Goal: Task Accomplishment & Management: Complete application form

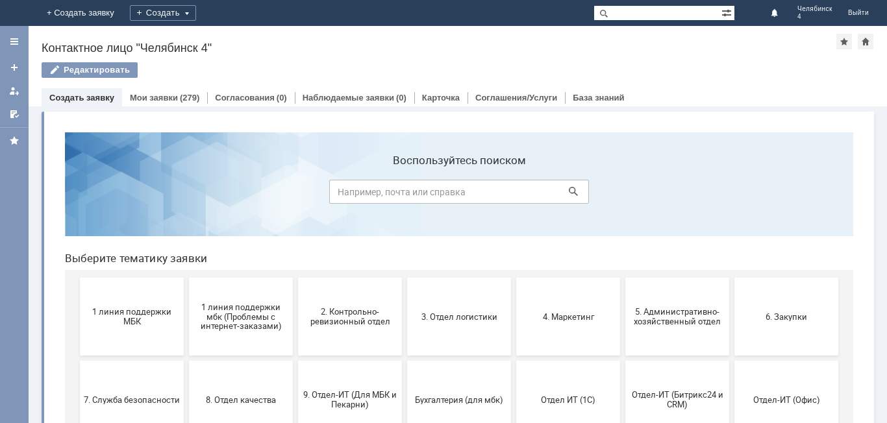
click at [88, 98] on link "Создать заявку" at bounding box center [81, 98] width 65 height 10
click at [196, 8] on div "Создать" at bounding box center [163, 13] width 66 height 16
click at [231, 34] on link "Заявка" at bounding box center [181, 39] width 99 height 16
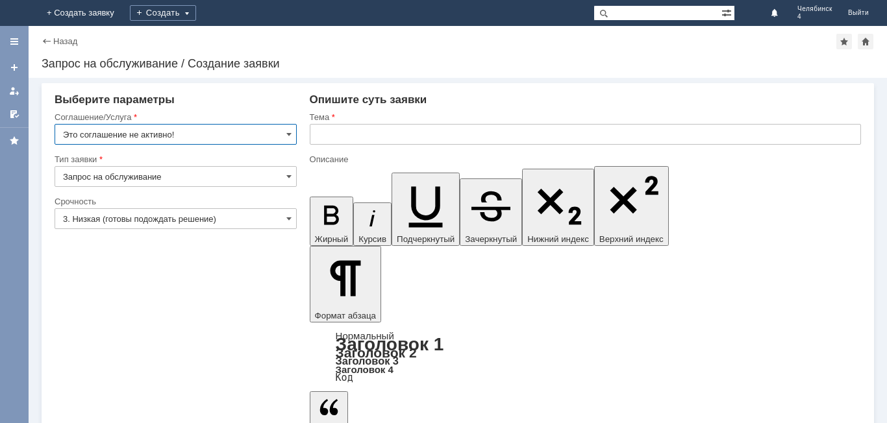
click at [266, 138] on input "Это соглашение не активно!" at bounding box center [176, 134] width 242 height 21
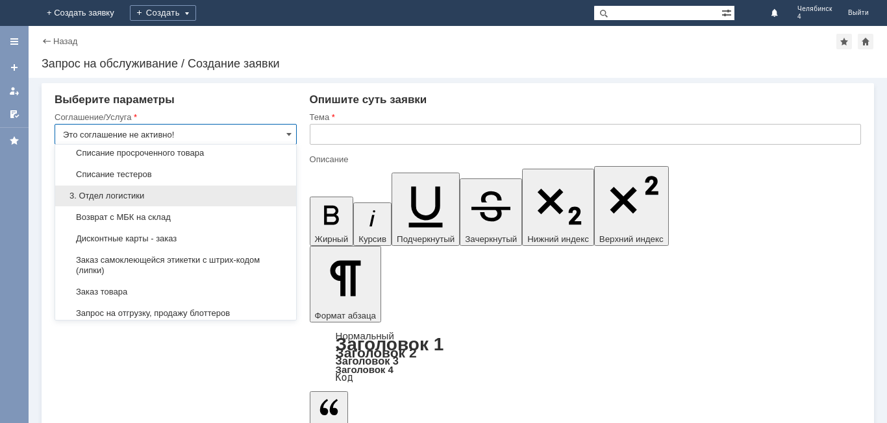
scroll to position [303, 0]
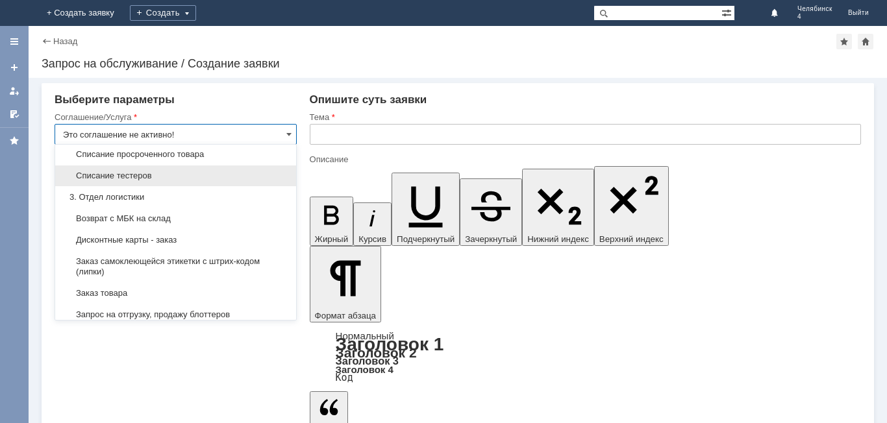
click at [123, 181] on span "Списание тестеров" at bounding box center [175, 176] width 225 height 10
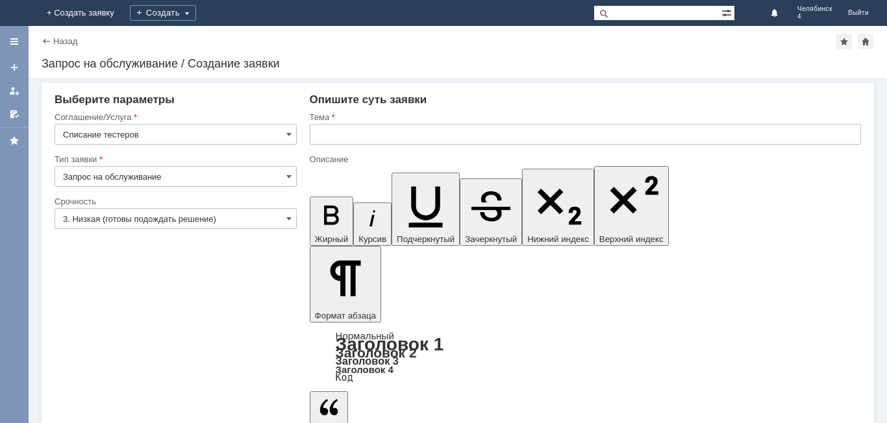
type input "Списание тестеров"
click at [159, 218] on input "3. Низкая (готовы подождать решение)" at bounding box center [176, 218] width 242 height 21
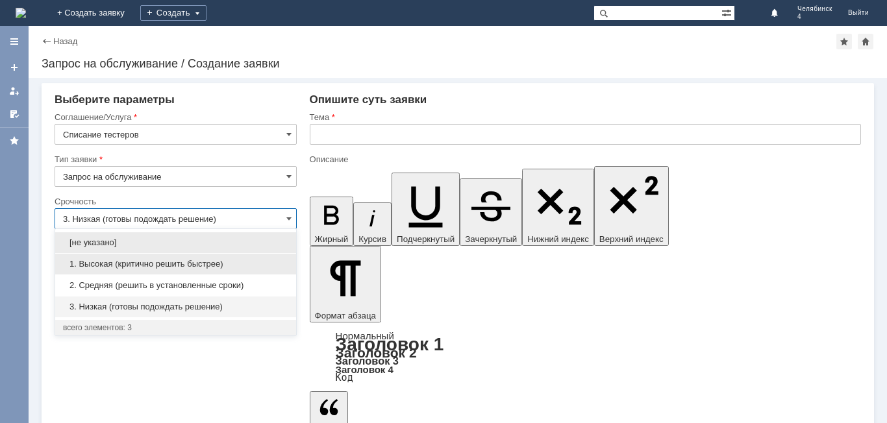
click at [107, 270] on div "1. Высокая (критично решить быстрее)" at bounding box center [175, 264] width 241 height 21
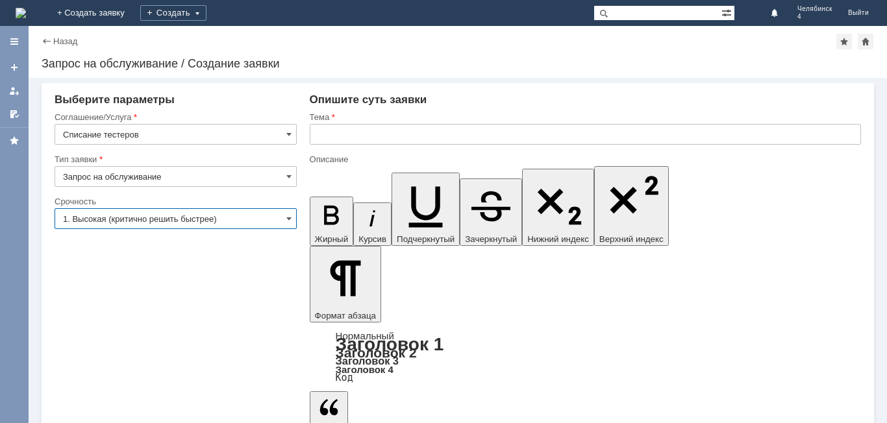
type input "1. Высокая (критично решить быстрее)"
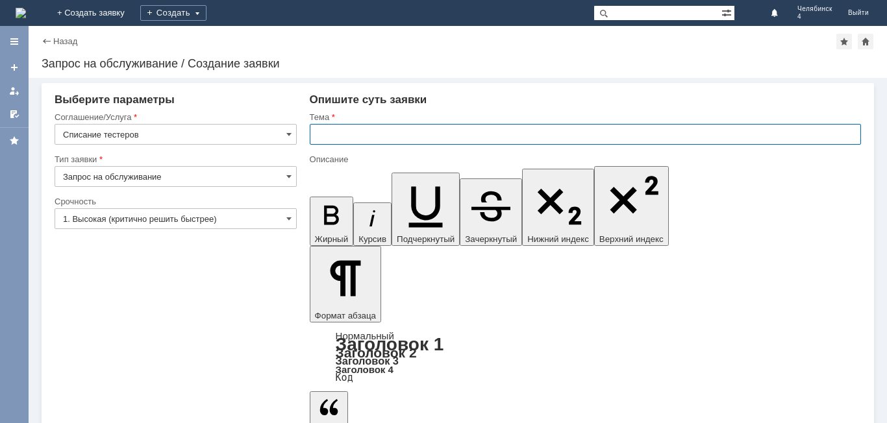
click at [350, 135] on input "text" at bounding box center [585, 134] width 551 height 21
type input "Списание тестерной продукции"
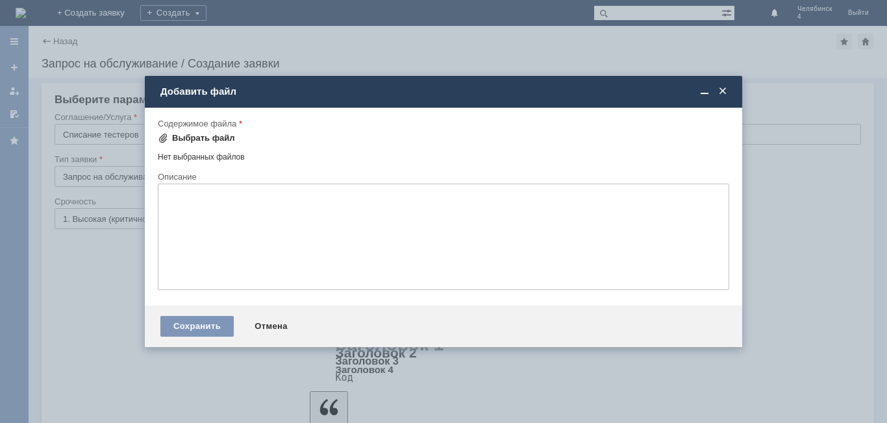
click at [203, 142] on div "Выбрать файл" at bounding box center [203, 138] width 63 height 10
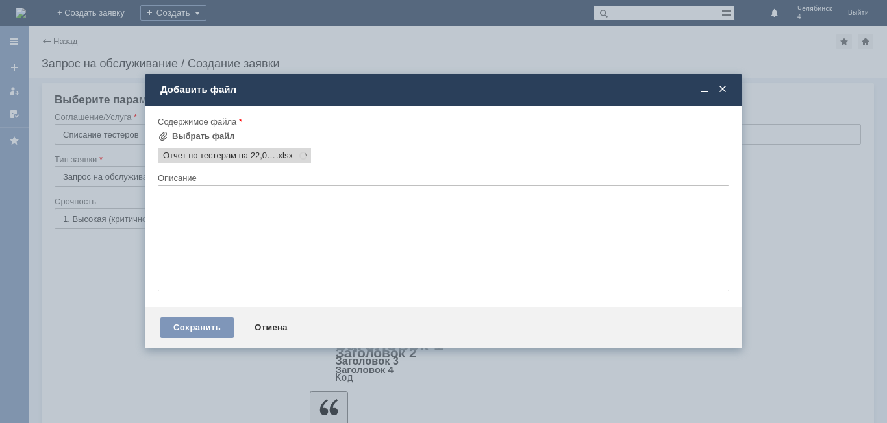
scroll to position [0, 0]
click at [186, 323] on div "Сохранить" at bounding box center [196, 328] width 73 height 21
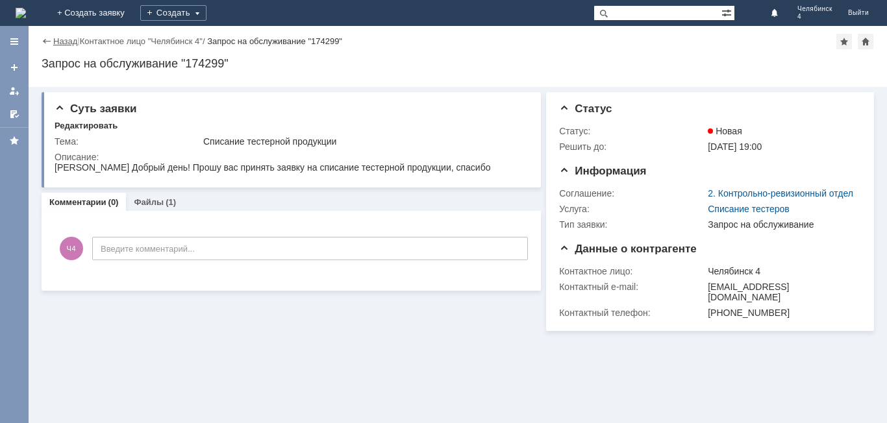
click at [67, 40] on link "Назад" at bounding box center [65, 41] width 24 height 10
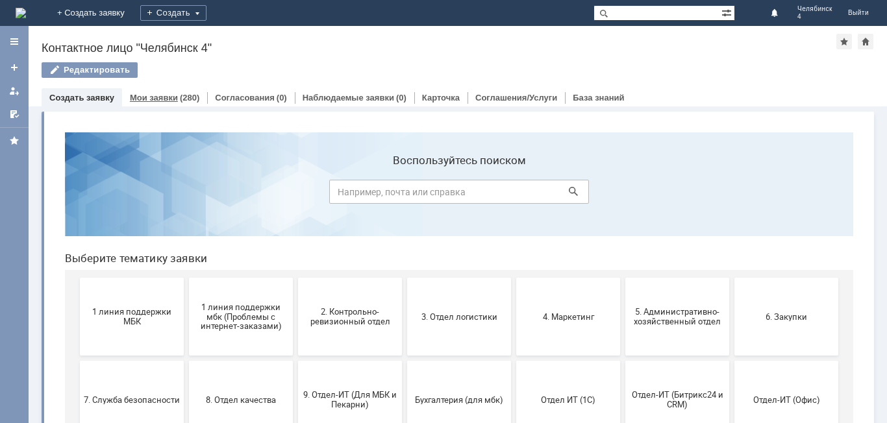
click at [180, 99] on div "(280)" at bounding box center [189, 98] width 19 height 10
